Goal: Transaction & Acquisition: Purchase product/service

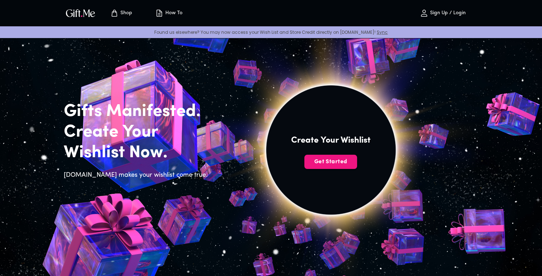
click at [454, 12] on p "Sign Up / Login" at bounding box center [446, 13] width 37 height 6
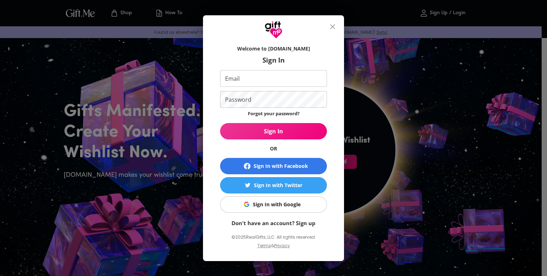
click at [287, 202] on div "Sign In with Google" at bounding box center [277, 205] width 48 height 8
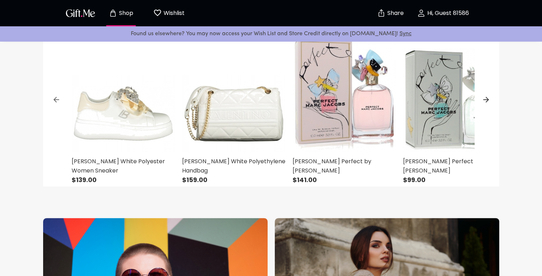
scroll to position [317, 0]
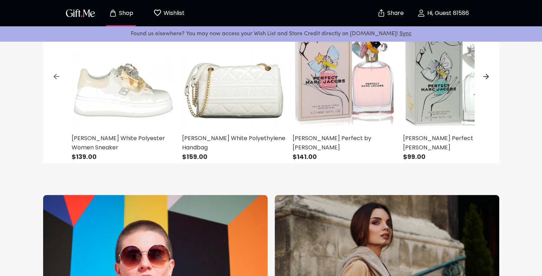
click at [442, 13] on p "Hi, Guest 81586" at bounding box center [446, 13] width 43 height 6
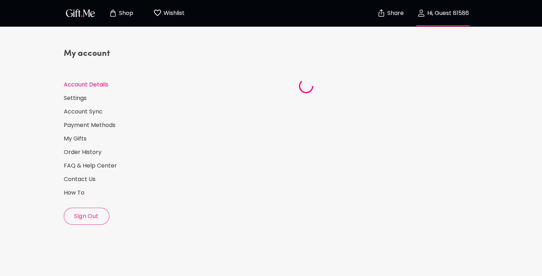
select select "US"
select select "NY"
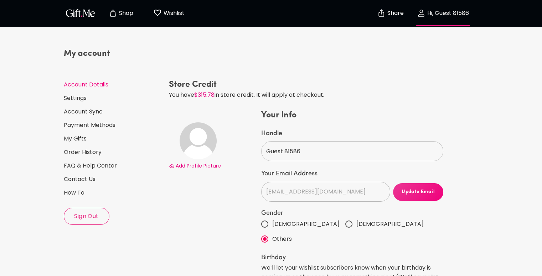
click at [173, 9] on p "Wishlist" at bounding box center [173, 13] width 23 height 9
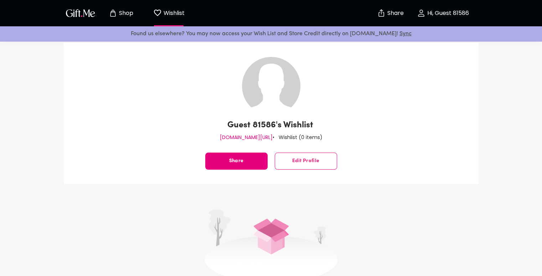
scroll to position [7, 0]
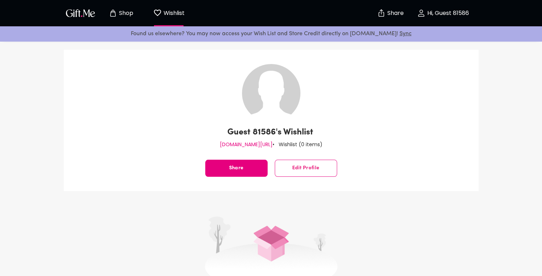
click at [121, 12] on p "Shop" at bounding box center [125, 13] width 16 height 6
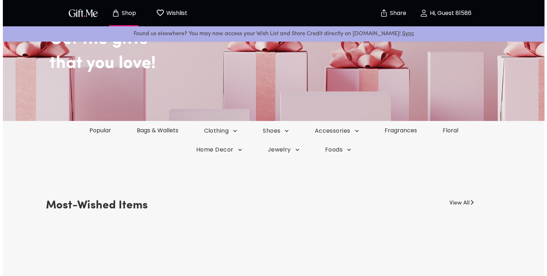
scroll to position [75, 0]
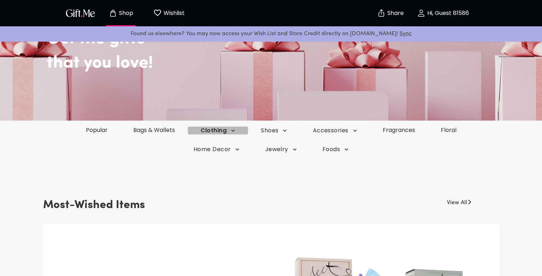
drag, startPoint x: 216, startPoint y: 130, endPoint x: 209, endPoint y: 128, distance: 6.5
drag, startPoint x: 209, startPoint y: 128, endPoint x: 211, endPoint y: 132, distance: 4.5
click at [211, 132] on span "Clothing" at bounding box center [218, 131] width 35 height 8
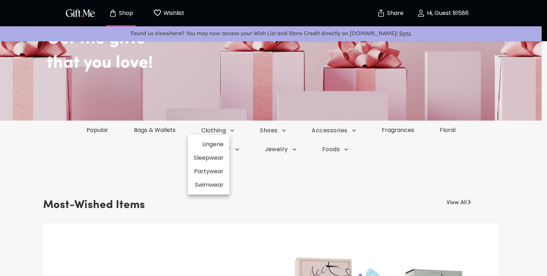
drag, startPoint x: 204, startPoint y: 172, endPoint x: 196, endPoint y: 172, distance: 8.2
click at [196, 172] on li "Partywear" at bounding box center [208, 172] width 41 height 14
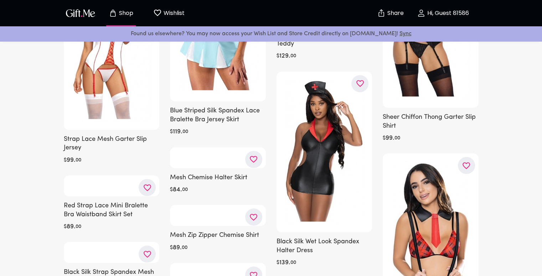
scroll to position [626, 0]
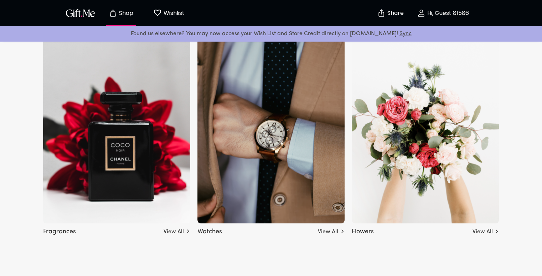
scroll to position [785, 0]
click at [332, 231] on link "View All" at bounding box center [331, 230] width 27 height 11
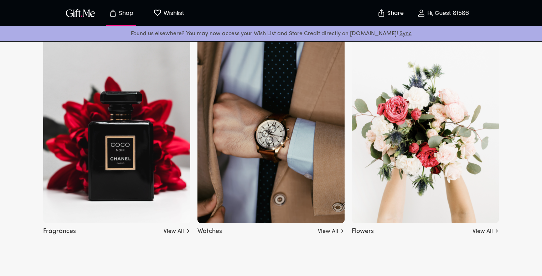
scroll to position [0, 0]
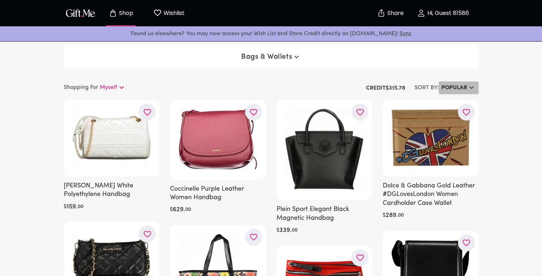
click at [450, 87] on h6 "Popular" at bounding box center [454, 88] width 26 height 9
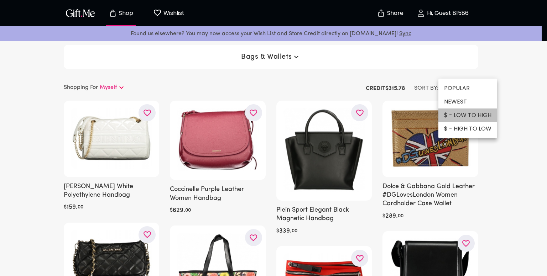
click at [457, 118] on li "$ - LOW TO HIGH" at bounding box center [467, 116] width 59 height 14
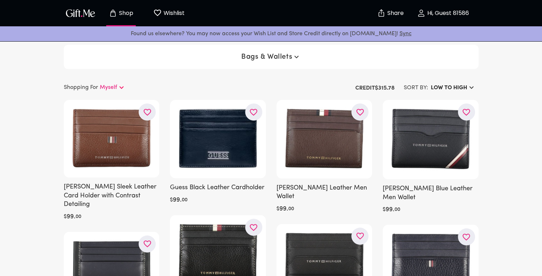
click at [120, 12] on p "Shop" at bounding box center [125, 13] width 16 height 6
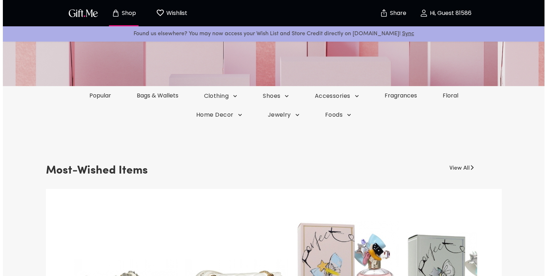
scroll to position [137, 0]
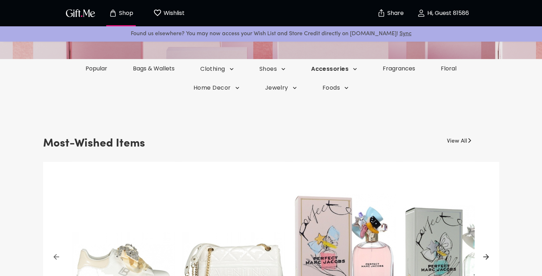
click at [234, 68] on span "Accessories" at bounding box center [216, 69] width 33 height 8
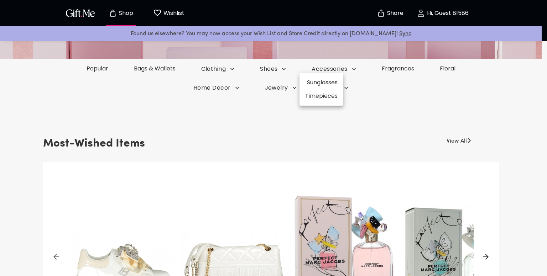
click at [322, 82] on li "Sunglasses" at bounding box center [322, 83] width 44 height 14
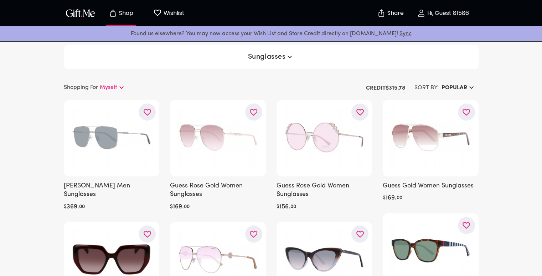
click at [453, 87] on h6 "Popular" at bounding box center [454, 88] width 26 height 9
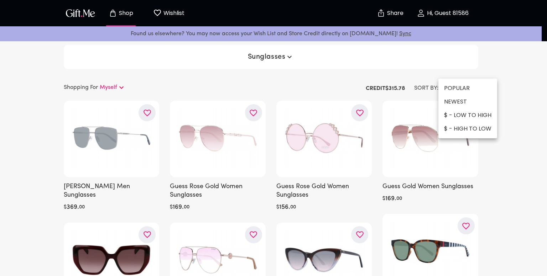
click at [456, 117] on li "$ - LOW TO HIGH" at bounding box center [467, 116] width 59 height 14
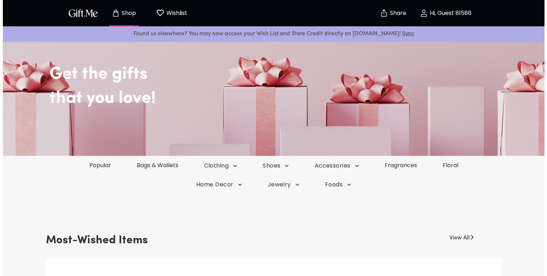
scroll to position [39, 0]
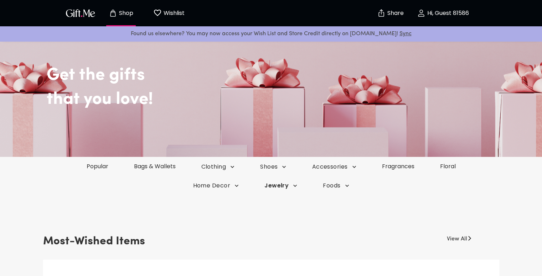
click at [236, 171] on icon "button" at bounding box center [232, 167] width 7 height 7
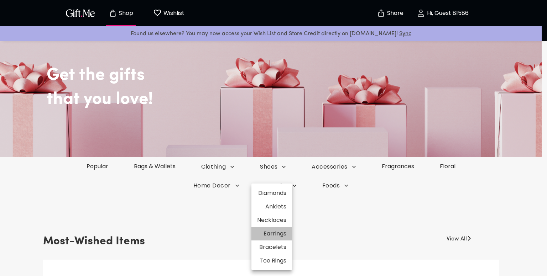
click at [275, 235] on li "Earrings" at bounding box center [271, 234] width 41 height 14
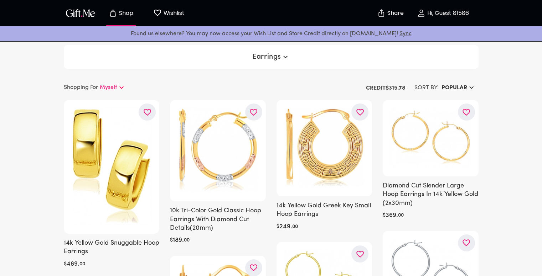
click at [447, 89] on h6 "Popular" at bounding box center [454, 88] width 26 height 9
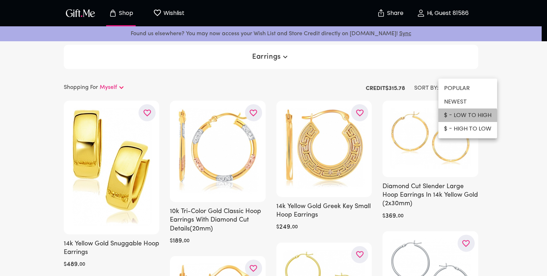
click at [453, 121] on li "$ - LOW TO HIGH" at bounding box center [467, 116] width 59 height 14
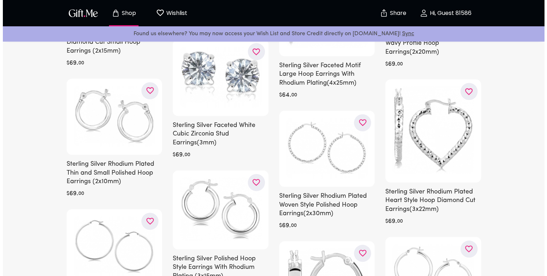
scroll to position [576, 0]
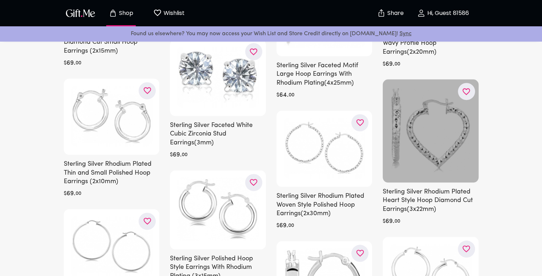
click at [413, 109] on div at bounding box center [431, 130] width 96 height 103
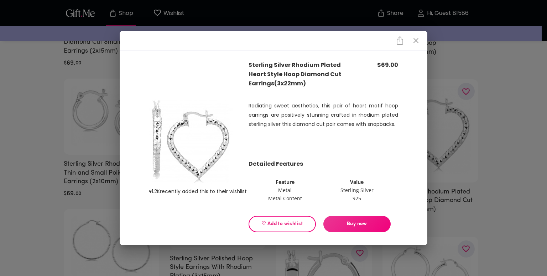
click at [357, 223] on span "Buy now" at bounding box center [356, 224] width 67 height 8
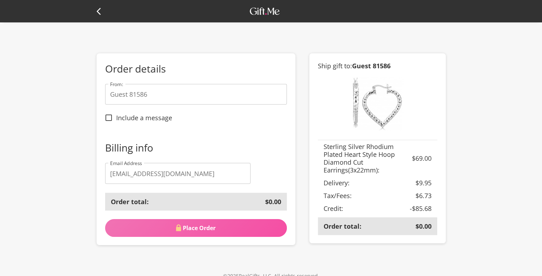
click at [190, 230] on span "Place Order" at bounding box center [196, 228] width 182 height 8
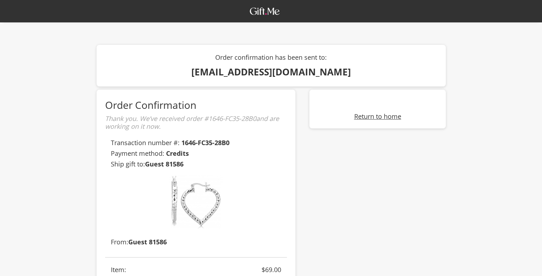
click at [375, 116] on link "Return to home" at bounding box center [377, 116] width 47 height 9
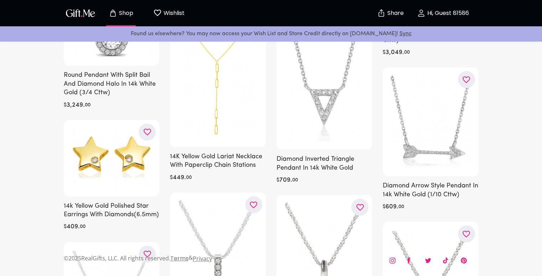
scroll to position [1473, 0]
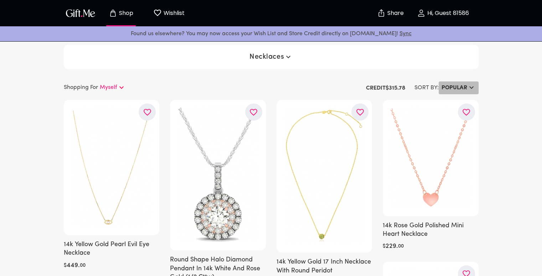
click at [445, 84] on h6 "Popular" at bounding box center [454, 88] width 26 height 9
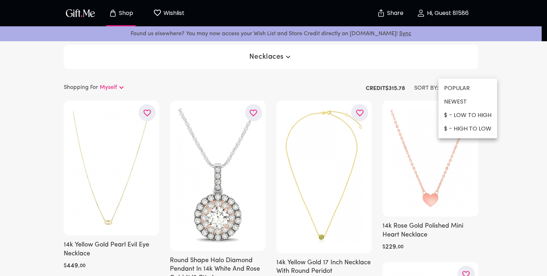
click at [455, 113] on li "$ - LOW TO HIGH" at bounding box center [467, 116] width 59 height 14
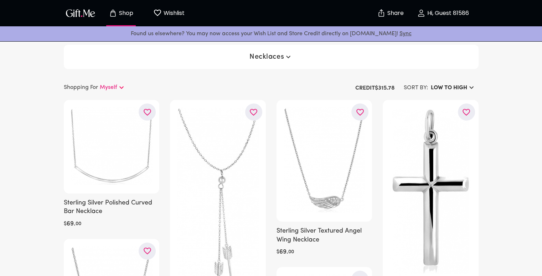
click at [182, 64] on div "Necklaces" at bounding box center [271, 57] width 415 height 24
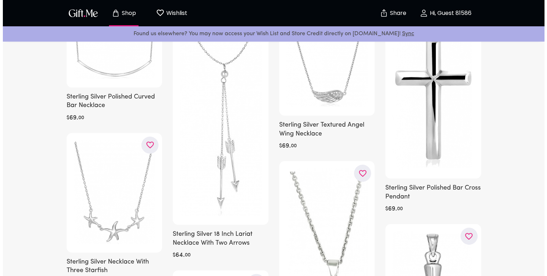
scroll to position [56, 0]
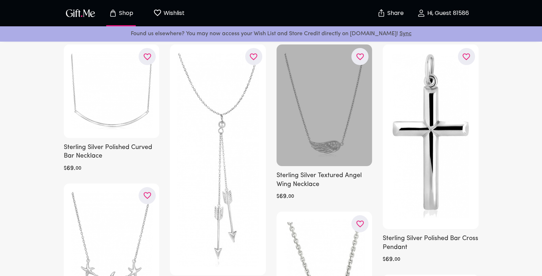
click at [315, 86] on div at bounding box center [324, 106] width 96 height 122
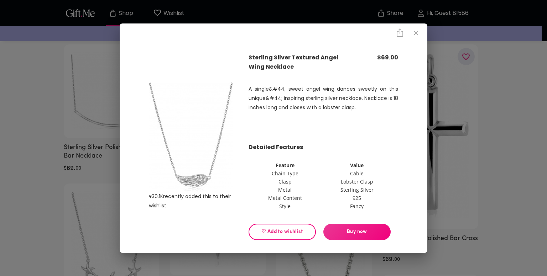
click at [357, 231] on span "Buy now" at bounding box center [356, 232] width 67 height 8
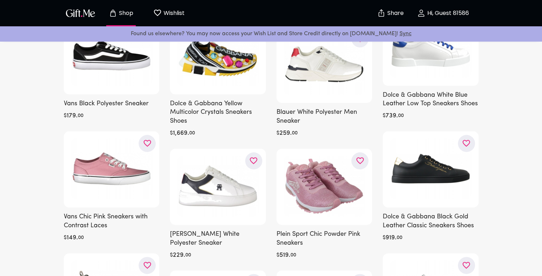
scroll to position [908, 0]
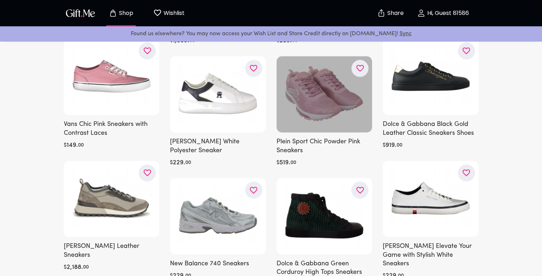
click at [329, 90] on div at bounding box center [324, 94] width 96 height 77
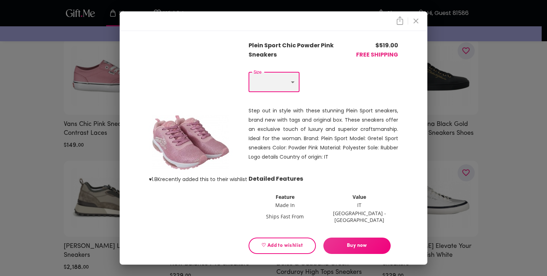
click at [284, 87] on select "Choose One US 11 - EU 41" at bounding box center [274, 82] width 51 height 20
select select "US 11 - EU 41"
click at [249, 75] on select "Choose One US 11 - EU 41" at bounding box center [274, 82] width 51 height 20
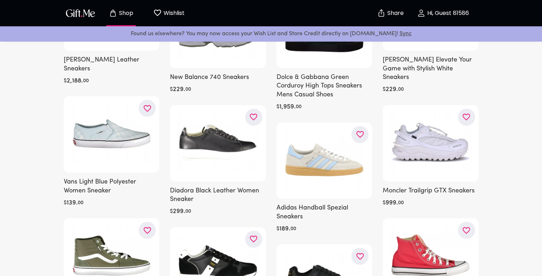
scroll to position [1095, 0]
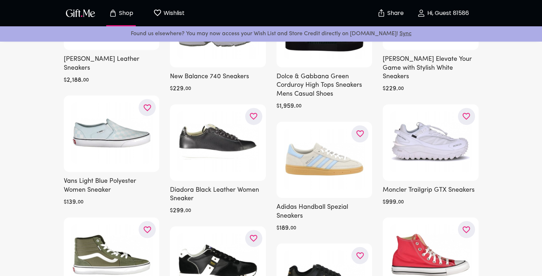
drag, startPoint x: 56, startPoint y: 164, endPoint x: 30, endPoint y: 189, distance: 35.8
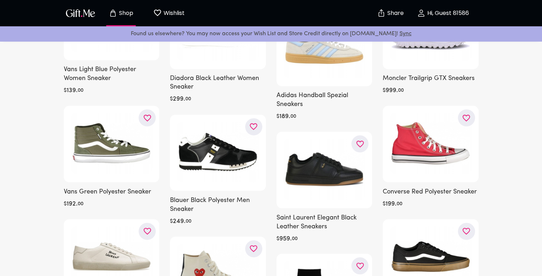
scroll to position [1208, 0]
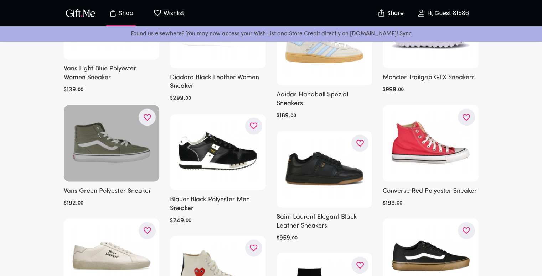
click at [100, 161] on div at bounding box center [112, 143] width 96 height 77
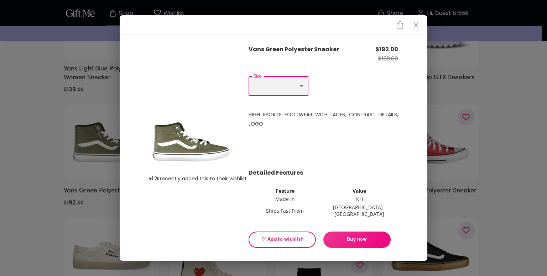
click at [294, 94] on select "Choose One US 7 - EU 40 US 7.5 - EU 40.5" at bounding box center [279, 86] width 60 height 20
click at [30, 160] on div "♥ 1.2K recently added this to their wishlist Vans Green Polyester Sneaker $ 192…" at bounding box center [273, 138] width 547 height 276
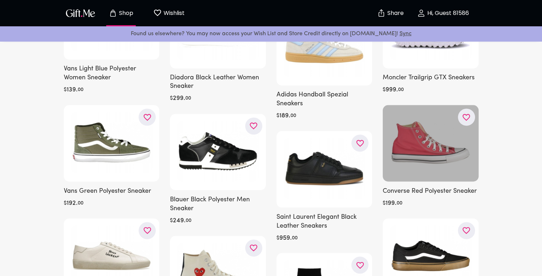
click at [415, 155] on div at bounding box center [431, 143] width 96 height 77
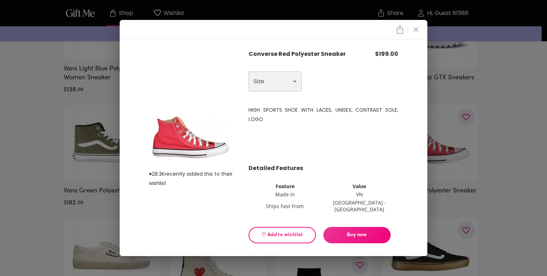
click at [272, 89] on select "Choose One US 6 - EU 36 US 8 - EU 38 US 9 - EU 39 US 10 - EU 40 US 11 - EU 41 U…" at bounding box center [275, 82] width 53 height 20
select select "US 11 - EU 41"
click at [249, 75] on select "Choose One US 6 - EU 36 US 8 - EU 38 US 9 - EU 39 US 10 - EU 40 US 11 - EU 41 U…" at bounding box center [275, 82] width 53 height 20
click at [33, 169] on div "♥ 28.3K recently added this to their wishlist Converse Red Polyester Sneaker $ …" at bounding box center [273, 138] width 547 height 276
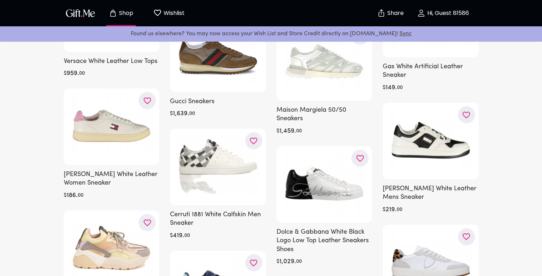
scroll to position [2253, 0]
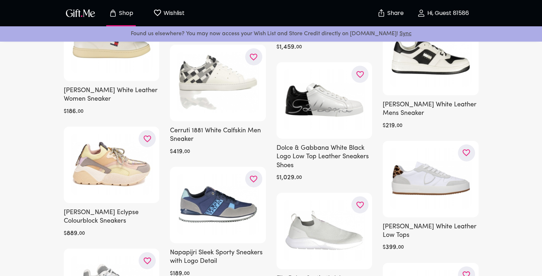
click at [434, 15] on p "Hi, Guest 81586" at bounding box center [446, 13] width 43 height 6
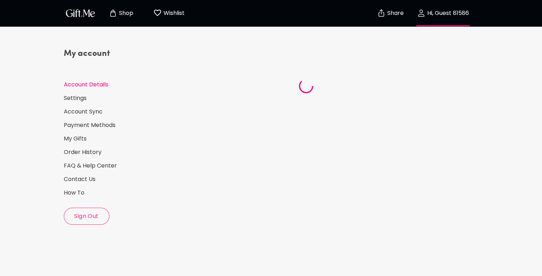
select select "US"
select select "NY"
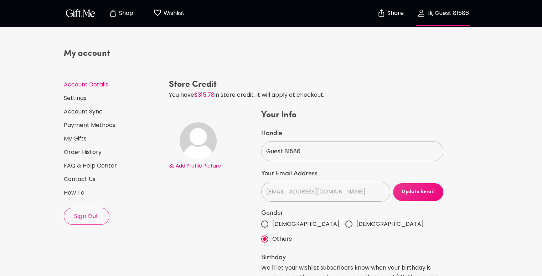
click at [84, 157] on div "My account Account Details Settings Account Sync Payment Methods My Gifts Order…" at bounding box center [113, 136] width 99 height 177
click at [81, 153] on link "Order History" at bounding box center [113, 153] width 99 height 8
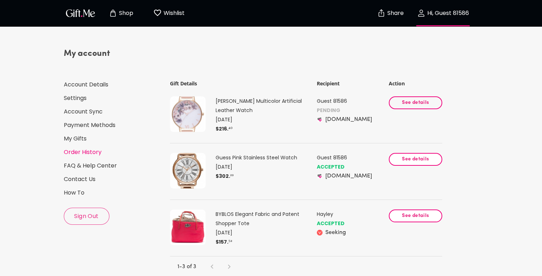
click at [417, 104] on span "See details" at bounding box center [415, 103] width 41 height 8
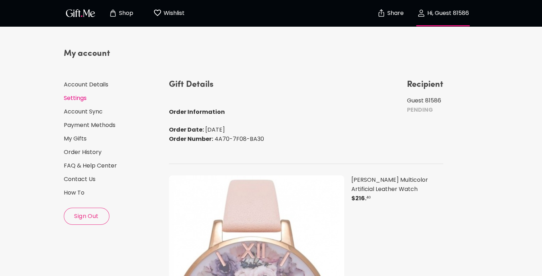
click at [76, 101] on link "Settings" at bounding box center [113, 98] width 99 height 8
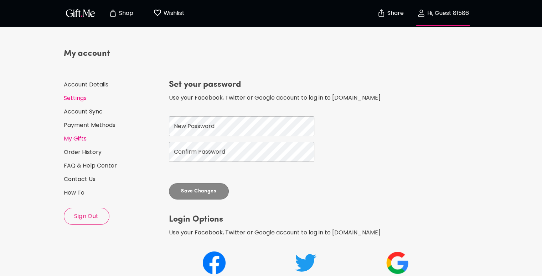
click at [74, 141] on link "My Gifts" at bounding box center [113, 139] width 99 height 8
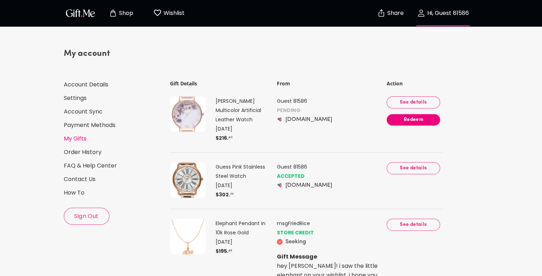
click at [418, 119] on span "Redeem" at bounding box center [412, 120] width 53 height 8
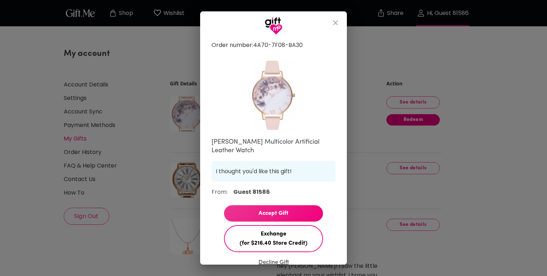
scroll to position [34, 0]
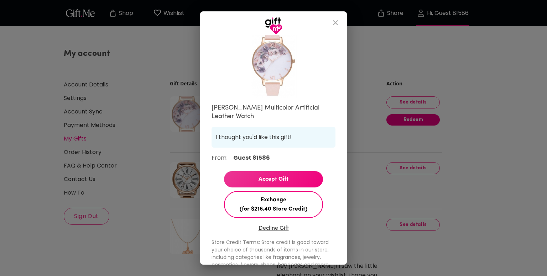
click at [286, 177] on span "Accept Gift" at bounding box center [273, 179] width 99 height 9
select select "US"
select select "NY"
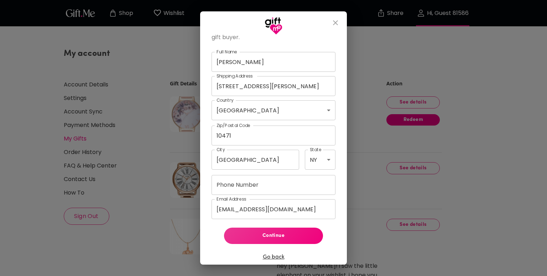
scroll to position [197, 0]
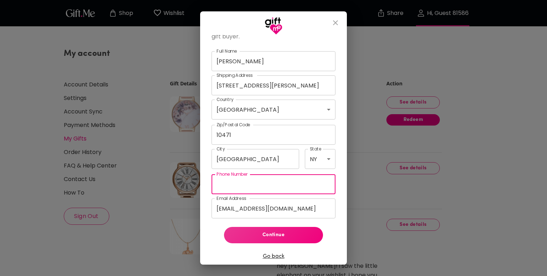
click at [267, 185] on input "Phone Number" at bounding box center [274, 185] width 124 height 20
type input "2015466473"
click at [235, 209] on input "[EMAIL_ADDRESS][DOMAIN_NAME]" at bounding box center [274, 209] width 124 height 20
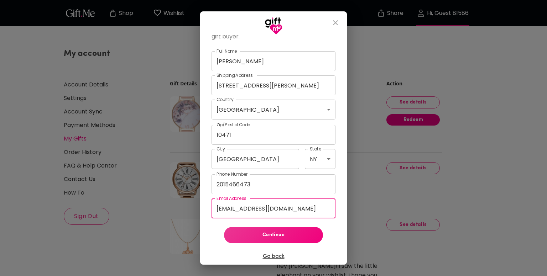
type input "[EMAIL_ADDRESS][DOMAIN_NAME]"
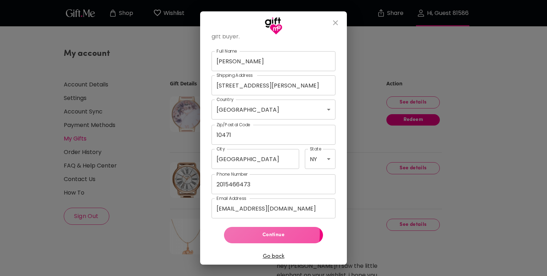
click at [256, 234] on span "Continue" at bounding box center [274, 236] width 88 height 8
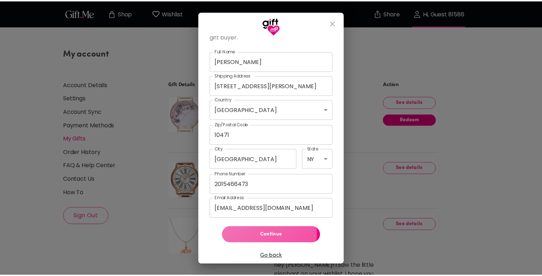
scroll to position [38, 0]
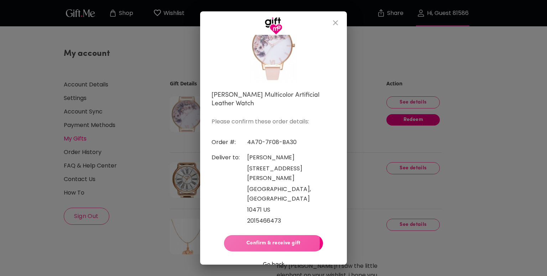
click at [248, 240] on span "Confirm & receive gift" at bounding box center [274, 244] width 88 height 8
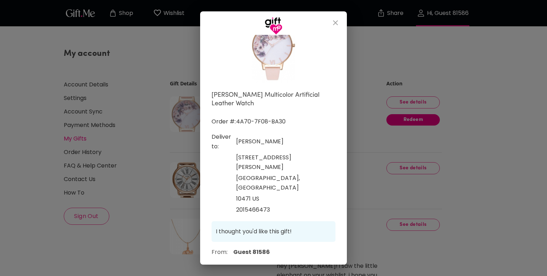
click at [269, 270] on span "Done" at bounding box center [274, 274] width 88 height 8
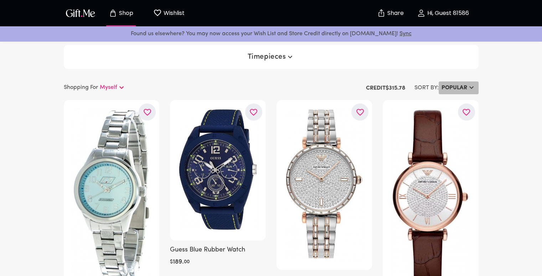
click at [455, 87] on h6 "Popular" at bounding box center [454, 88] width 26 height 9
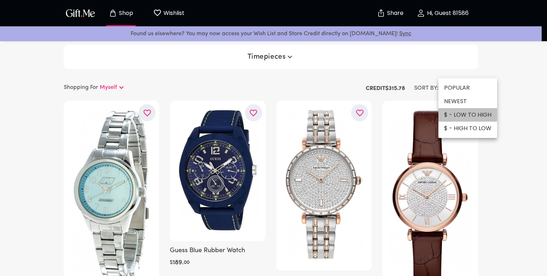
click at [460, 115] on li "$ - LOW TO HIGH" at bounding box center [467, 115] width 59 height 14
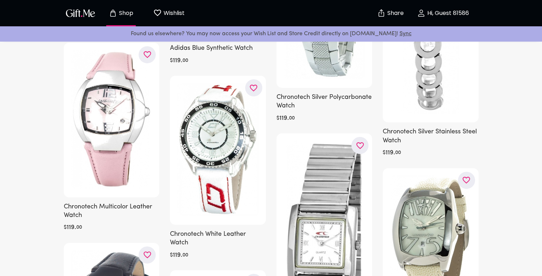
scroll to position [2516, 0]
drag, startPoint x: 122, startPoint y: 128, endPoint x: 83, endPoint y: 217, distance: 96.6
click at [83, 217] on h6 "Chronotech Multicolor Leather Watch" at bounding box center [112, 211] width 96 height 17
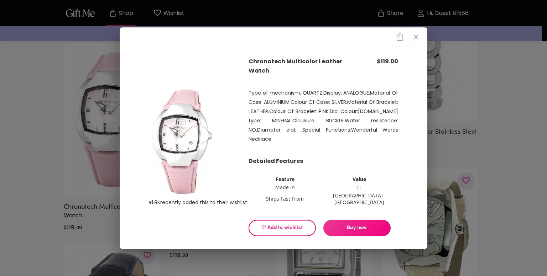
click at [290, 224] on span "♡ Add to wishlist" at bounding box center [282, 228] width 55 height 8
click at [27, 185] on div "♥ 1.8K recently added this to their wishlist Chronotech Multicolor Leather Watc…" at bounding box center [273, 138] width 547 height 276
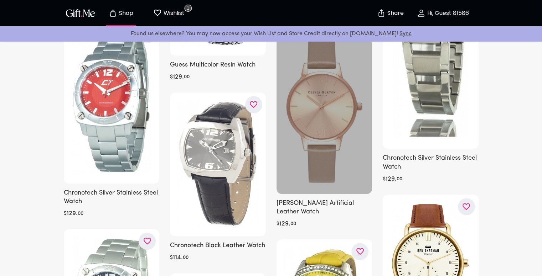
scroll to position [6092, 0]
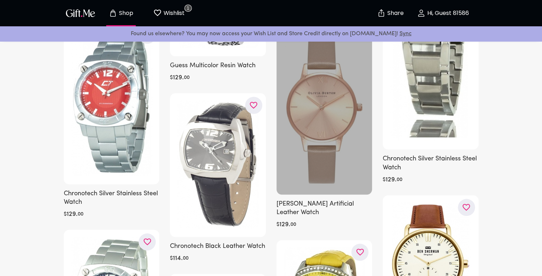
click at [0, 0] on icon "button" at bounding box center [0, 0] width 0 height 0
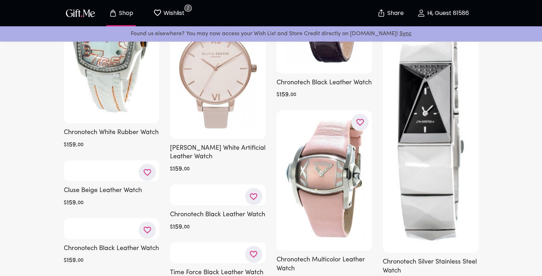
scroll to position [14526, 0]
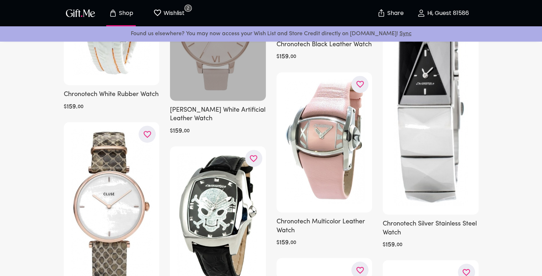
click at [0, 0] on icon "button" at bounding box center [0, 0] width 0 height 0
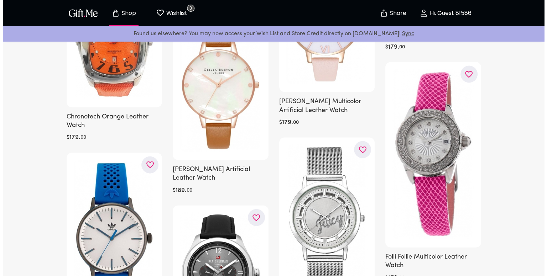
scroll to position [17778, 0]
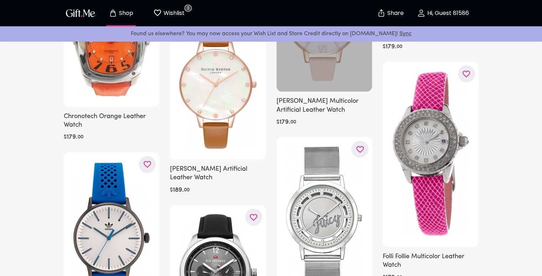
click at [0, 0] on icon "button" at bounding box center [0, 0] width 0 height 0
click at [318, 115] on h6 "[PERSON_NAME] Multicolor Artificial Leather Watch" at bounding box center [324, 105] width 96 height 17
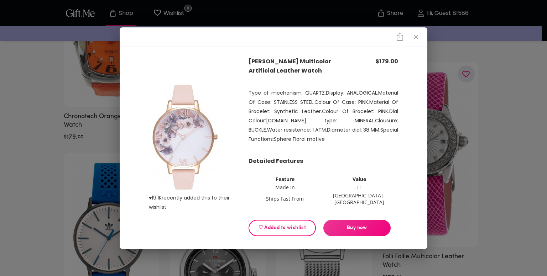
click at [348, 225] on span "Buy now" at bounding box center [356, 228] width 67 height 8
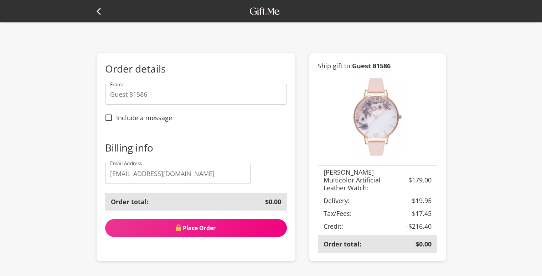
click at [167, 90] on input "Guest 81586" at bounding box center [196, 94] width 182 height 21
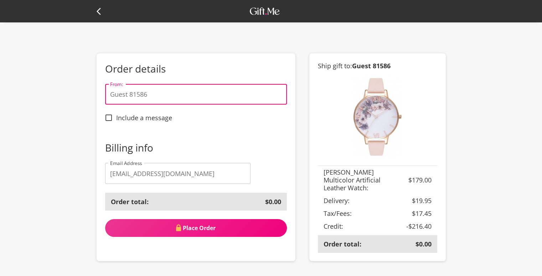
click at [167, 90] on input "Guest 81586" at bounding box center [196, 94] width 182 height 21
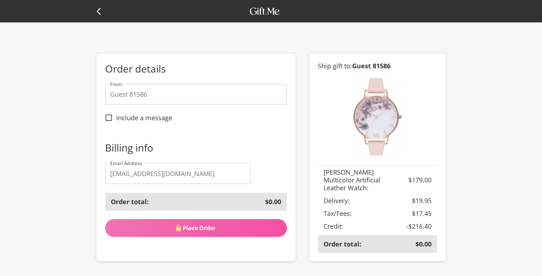
click at [204, 227] on span "Place Order" at bounding box center [196, 228] width 182 height 8
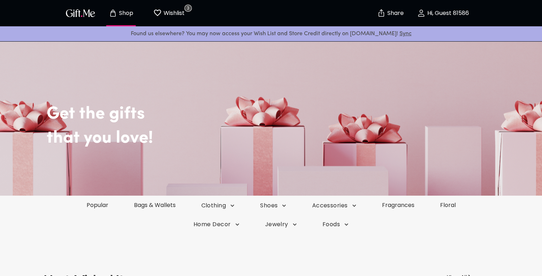
click at [432, 19] on button "Hi, Guest 81586" at bounding box center [442, 13] width 71 height 23
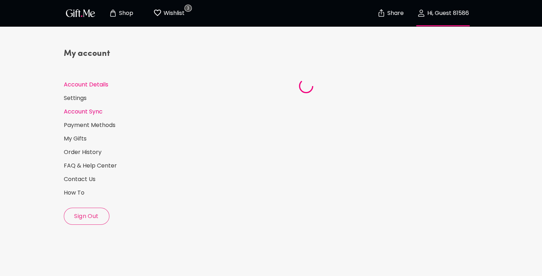
select select "US"
select select "NY"
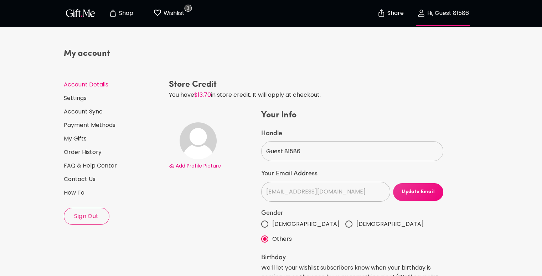
click at [80, 144] on div "My account Account Details Settings Account Sync Payment Methods My Gifts Order…" at bounding box center [113, 136] width 99 height 177
click at [84, 153] on link "Order History" at bounding box center [113, 153] width 99 height 8
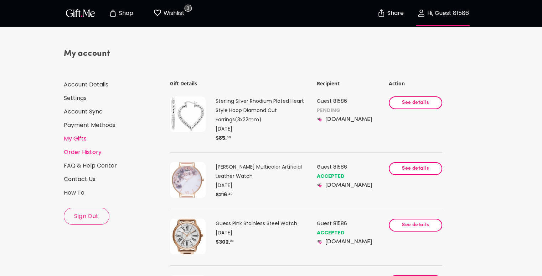
click at [77, 140] on link "My Gifts" at bounding box center [113, 139] width 99 height 8
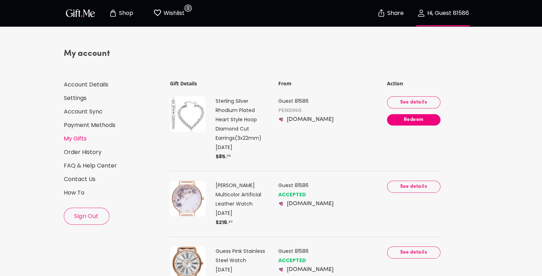
click at [429, 121] on span "Redeem" at bounding box center [413, 120] width 53 height 8
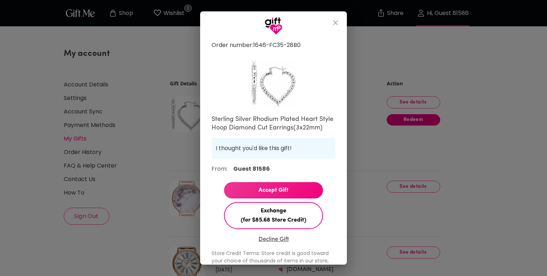
click at [282, 195] on span "Accept Gift" at bounding box center [273, 190] width 99 height 9
select select "US"
select select "NY"
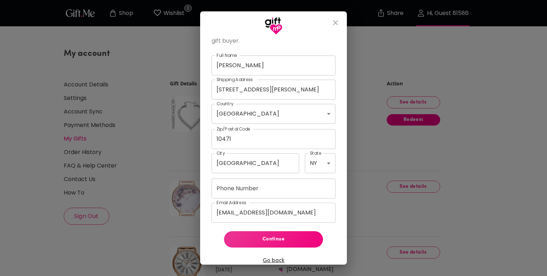
scroll to position [171, 0]
click at [233, 220] on input "[EMAIL_ADDRESS][DOMAIN_NAME]" at bounding box center [274, 212] width 124 height 20
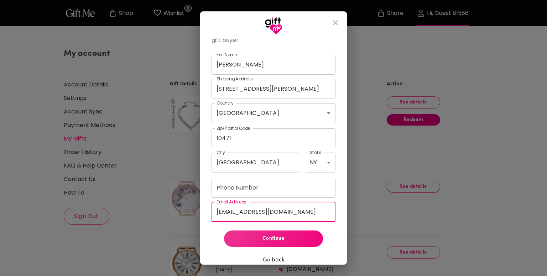
click at [233, 220] on input "[EMAIL_ADDRESS][DOMAIN_NAME]" at bounding box center [274, 212] width 124 height 20
type input "[EMAIL_ADDRESS][DOMAIN_NAME]"
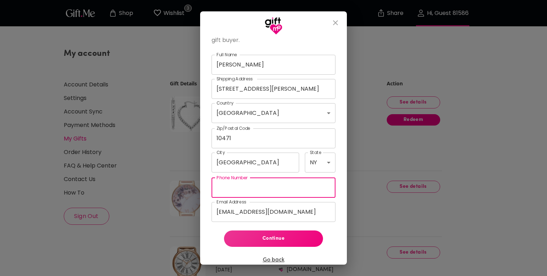
click at [224, 197] on input "Phone Number" at bounding box center [274, 188] width 124 height 20
type input "2015466473"
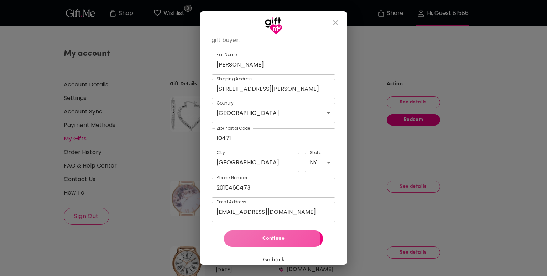
click at [254, 243] on span "Continue" at bounding box center [274, 239] width 88 height 8
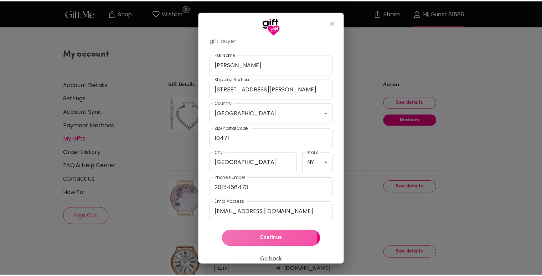
scroll to position [24, 0]
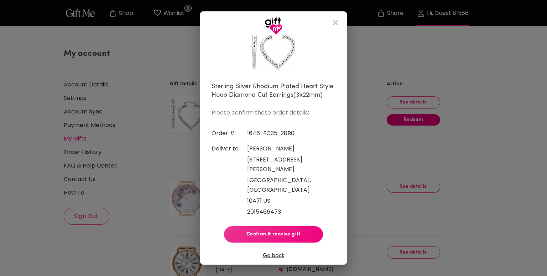
click at [268, 231] on span "Confirm & receive gift" at bounding box center [274, 235] width 88 height 8
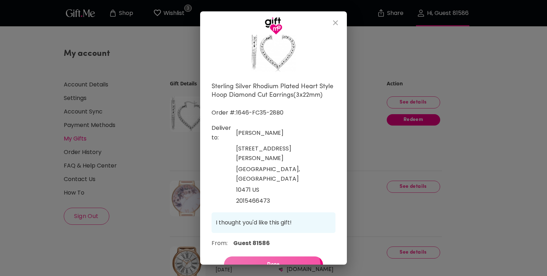
click at [266, 257] on button "Done" at bounding box center [273, 265] width 99 height 16
